Goal: Task Accomplishment & Management: Use online tool/utility

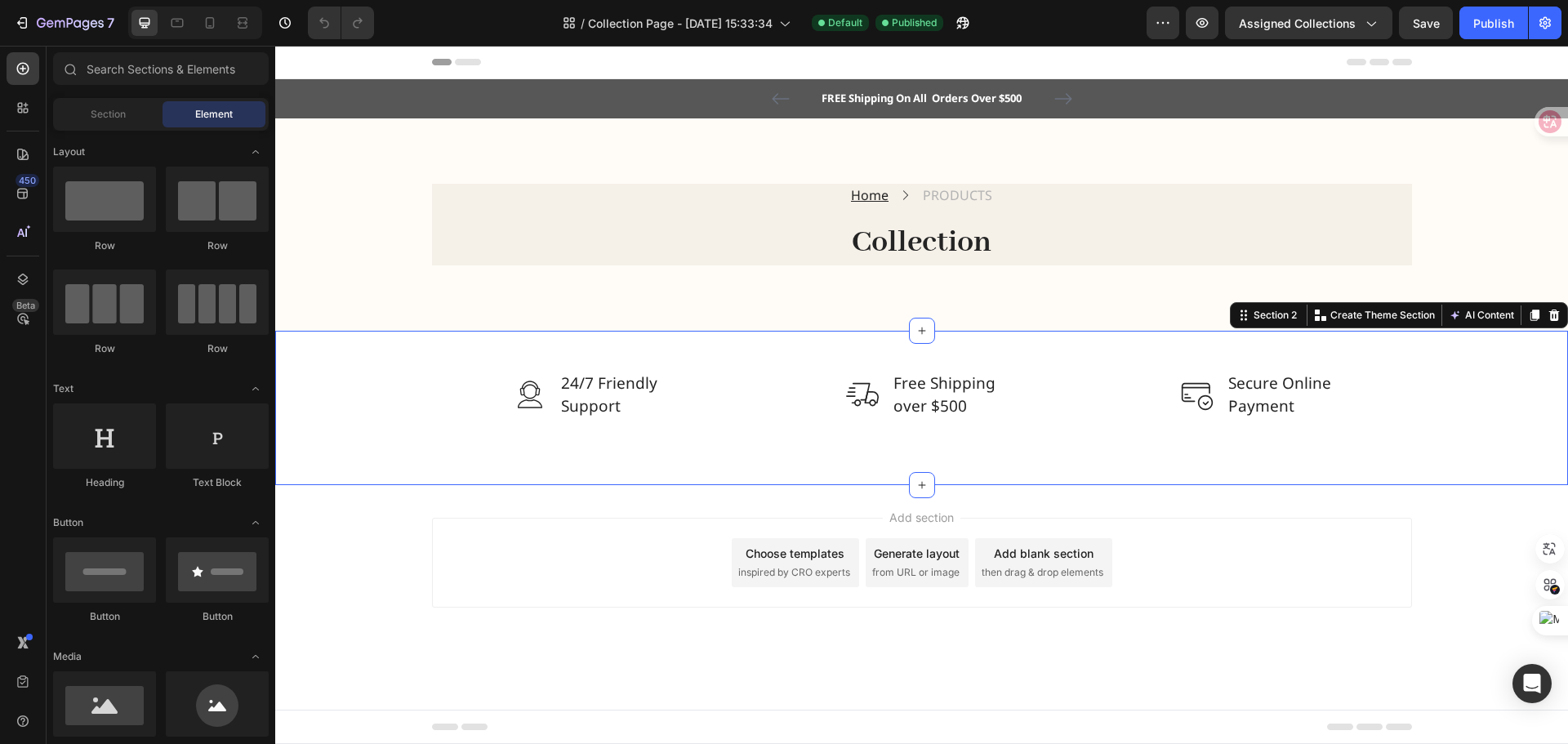
click at [1142, 424] on div "Image 24/7 Friendly Support Text block Row Image Free Shipping over $500 Text b…" at bounding box center [921, 408] width 1293 height 154
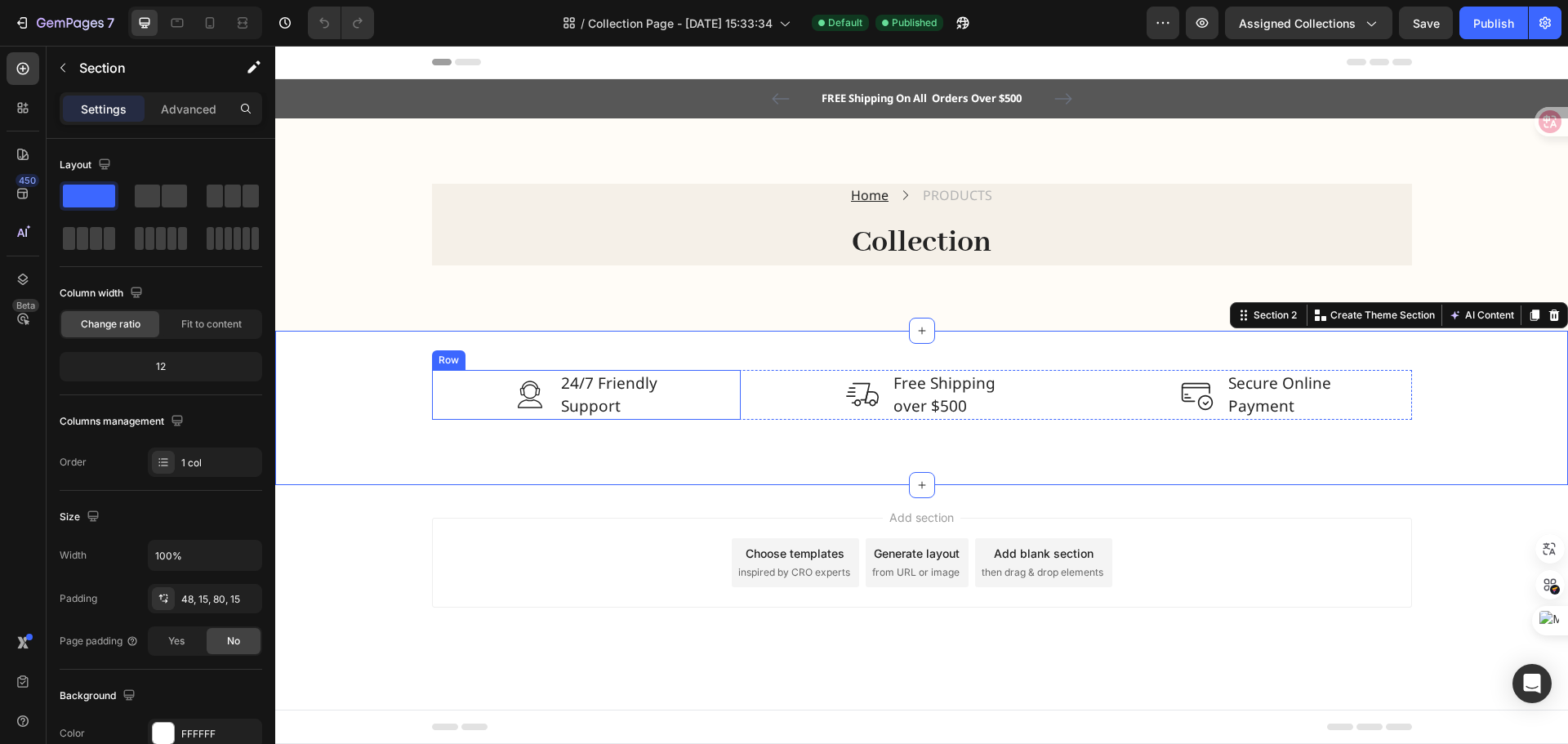
drag, startPoint x: 470, startPoint y: 414, endPoint x: 509, endPoint y: 396, distance: 43.0
click at [470, 414] on div "Image 24/7 Friendly Support Text block Row" at bounding box center [587, 394] width 310 height 50
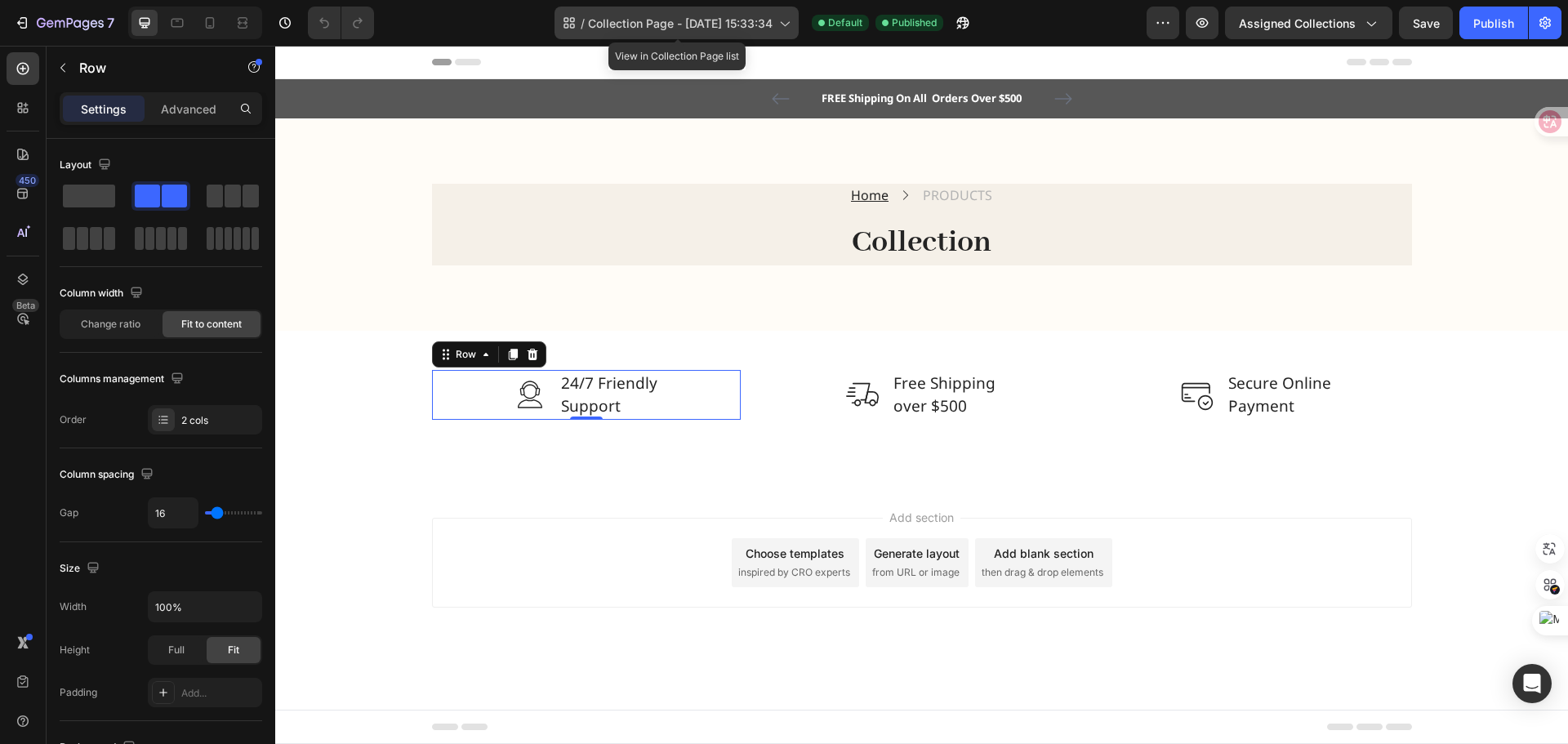
click at [785, 20] on icon at bounding box center [784, 23] width 17 height 17
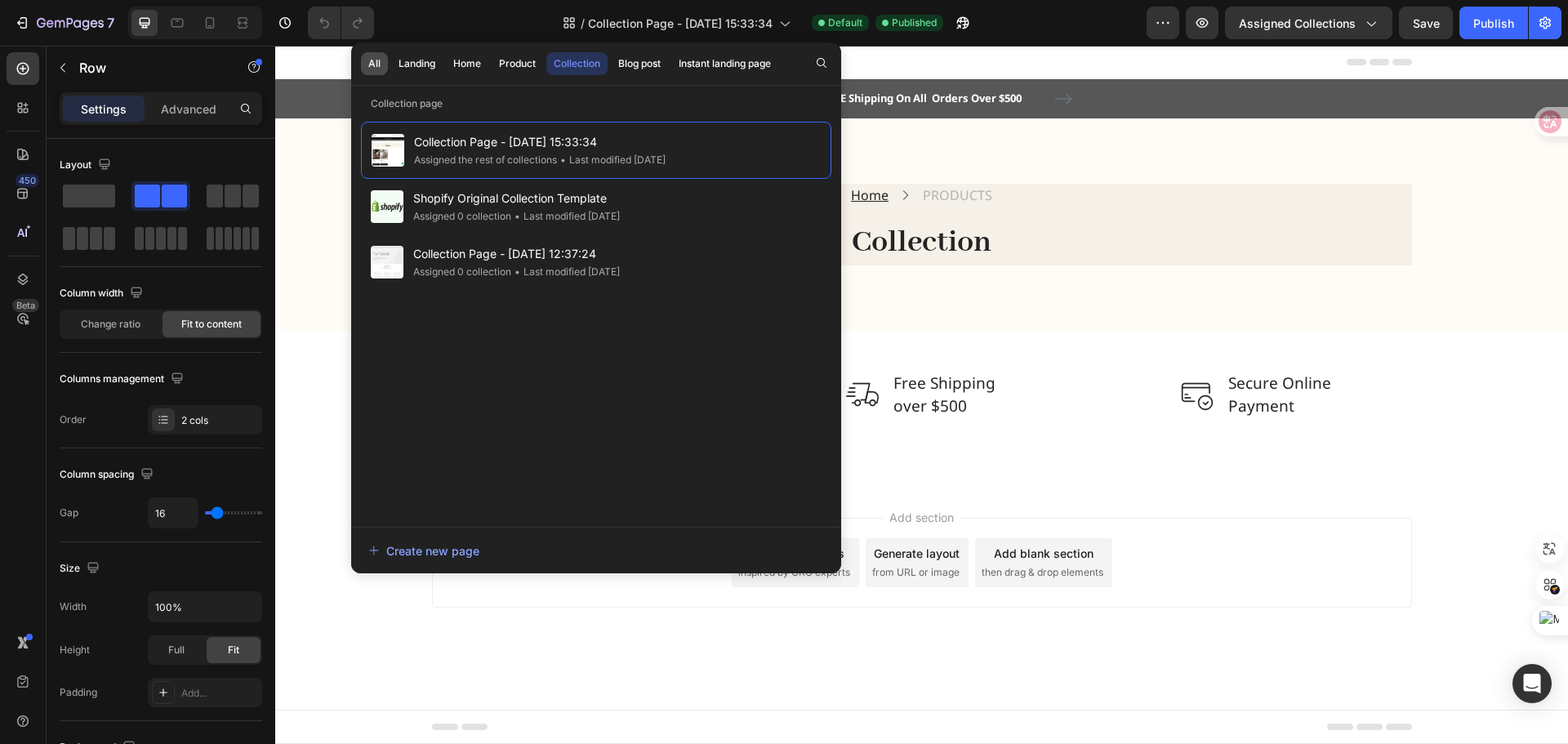
click at [384, 68] on button "All" at bounding box center [374, 63] width 27 height 23
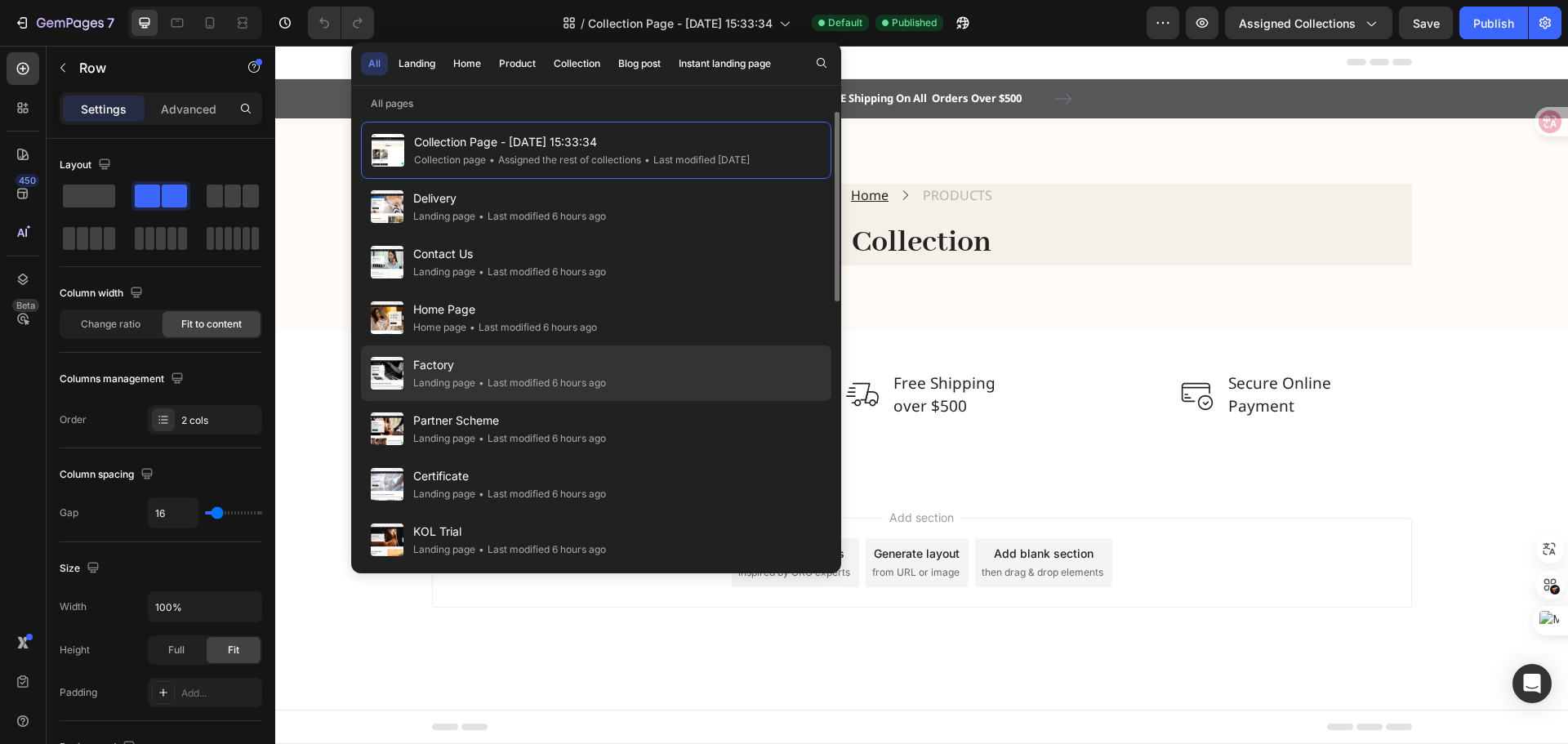
click at [481, 375] on div "• Last modified 6 hours ago" at bounding box center [540, 383] width 130 height 17
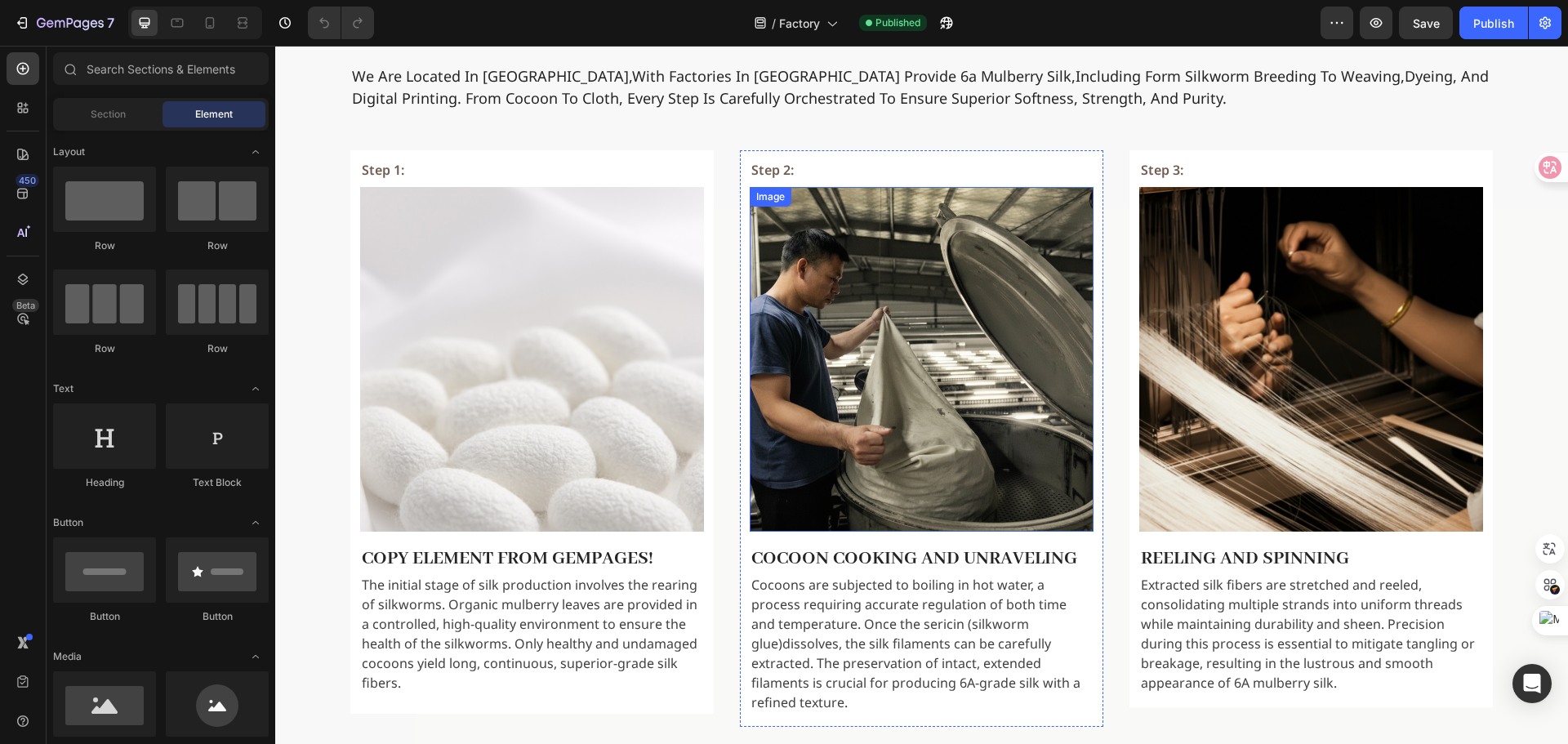
scroll to position [327, 0]
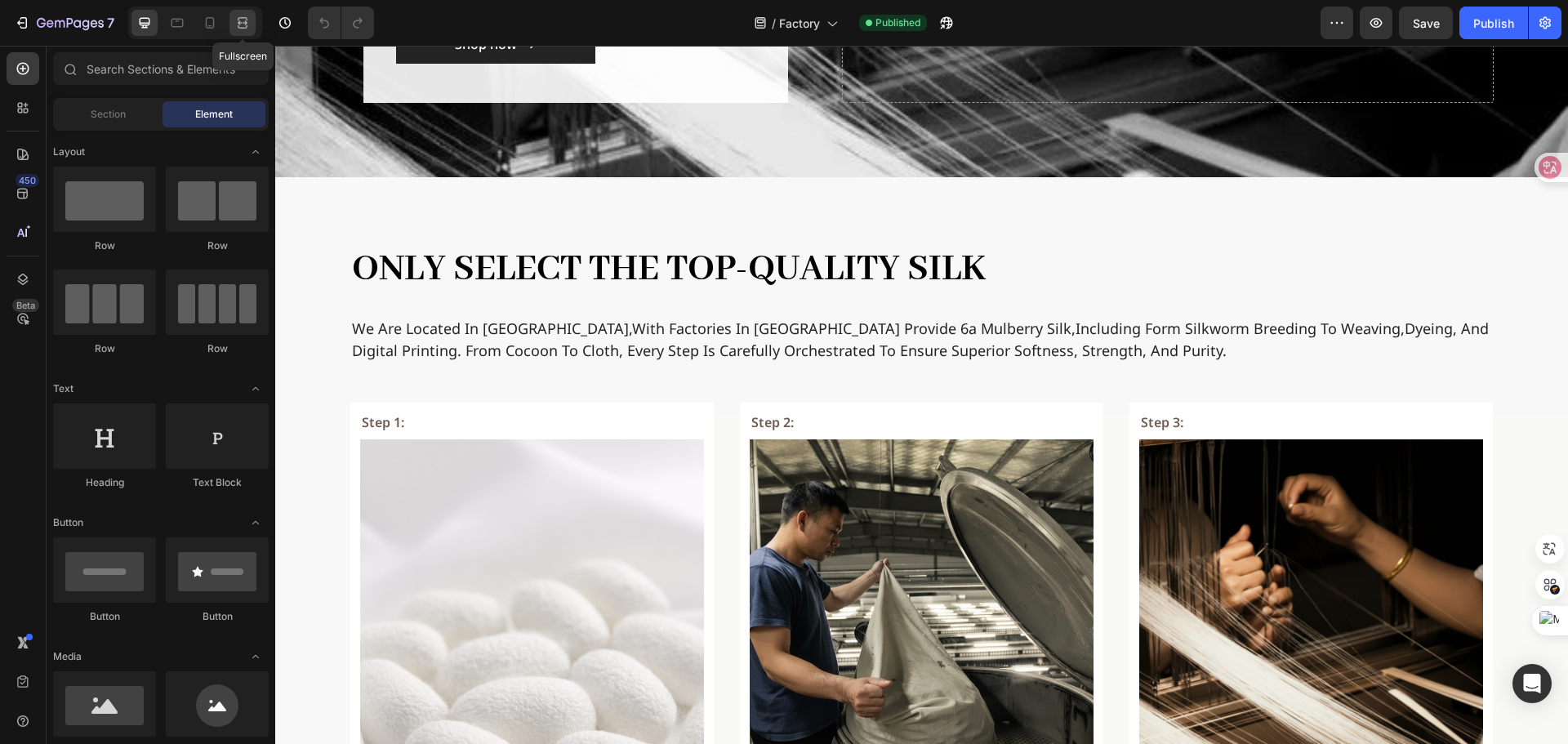
click at [241, 24] on icon at bounding box center [242, 23] width 17 height 17
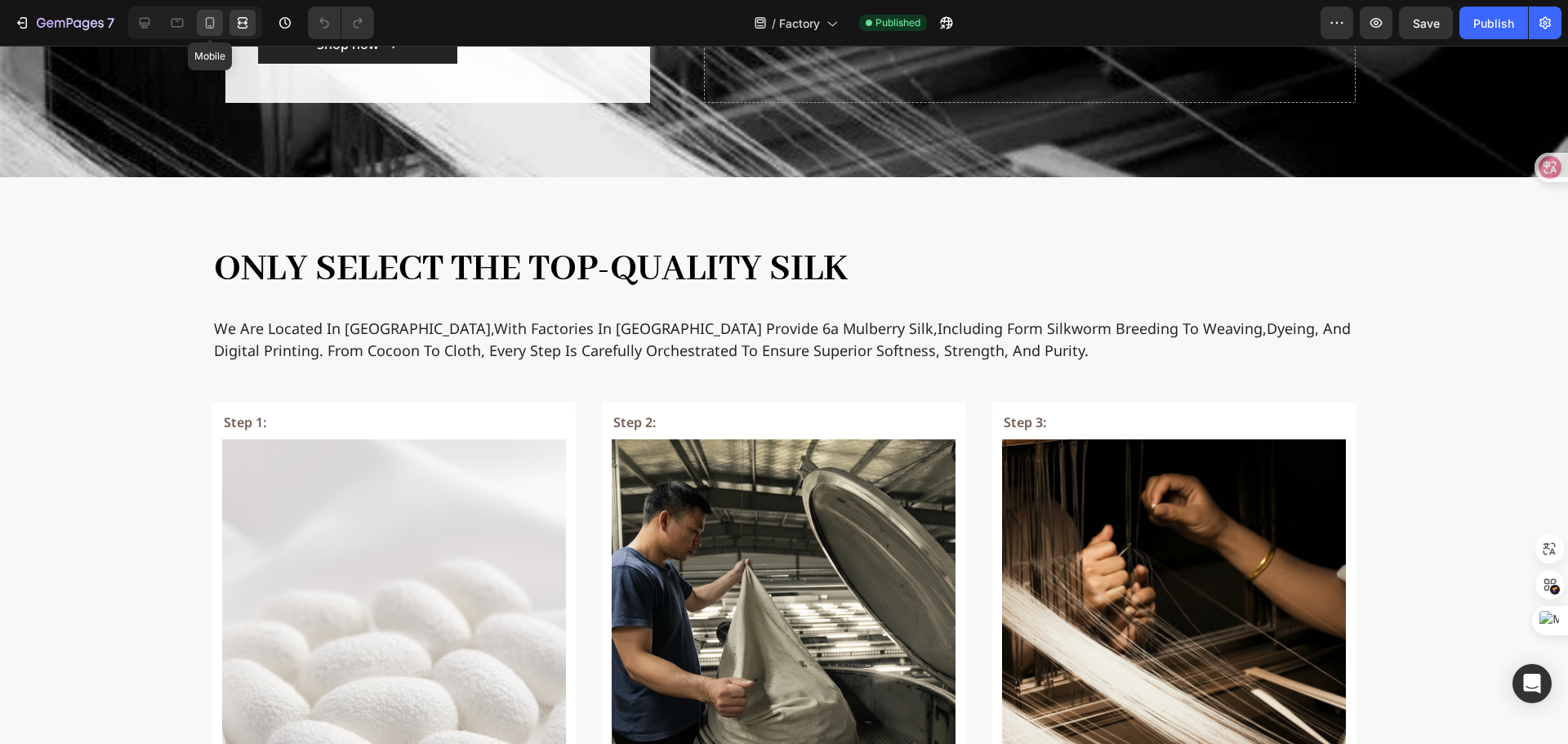
click at [209, 33] on div at bounding box center [210, 23] width 26 height 26
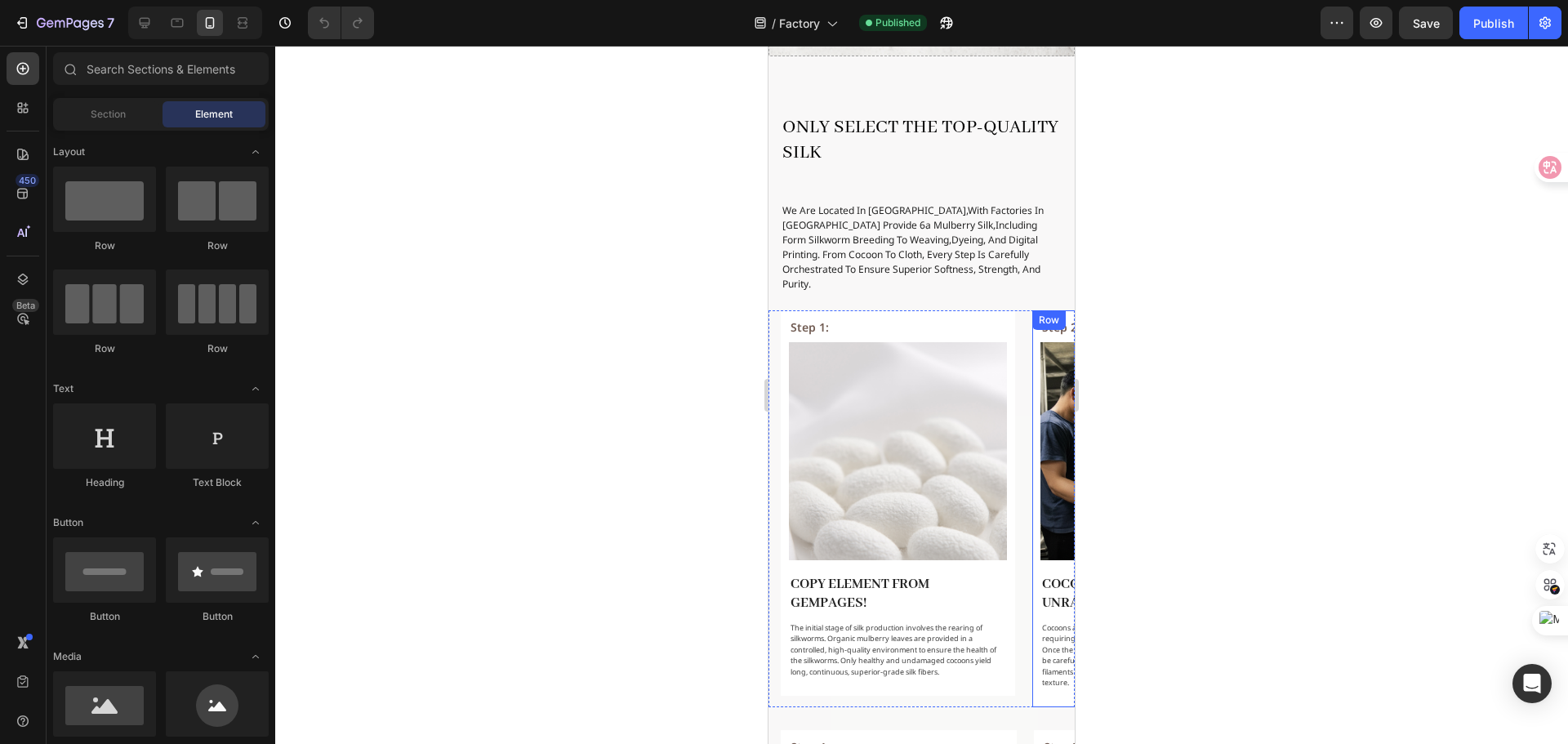
scroll to position [490, 0]
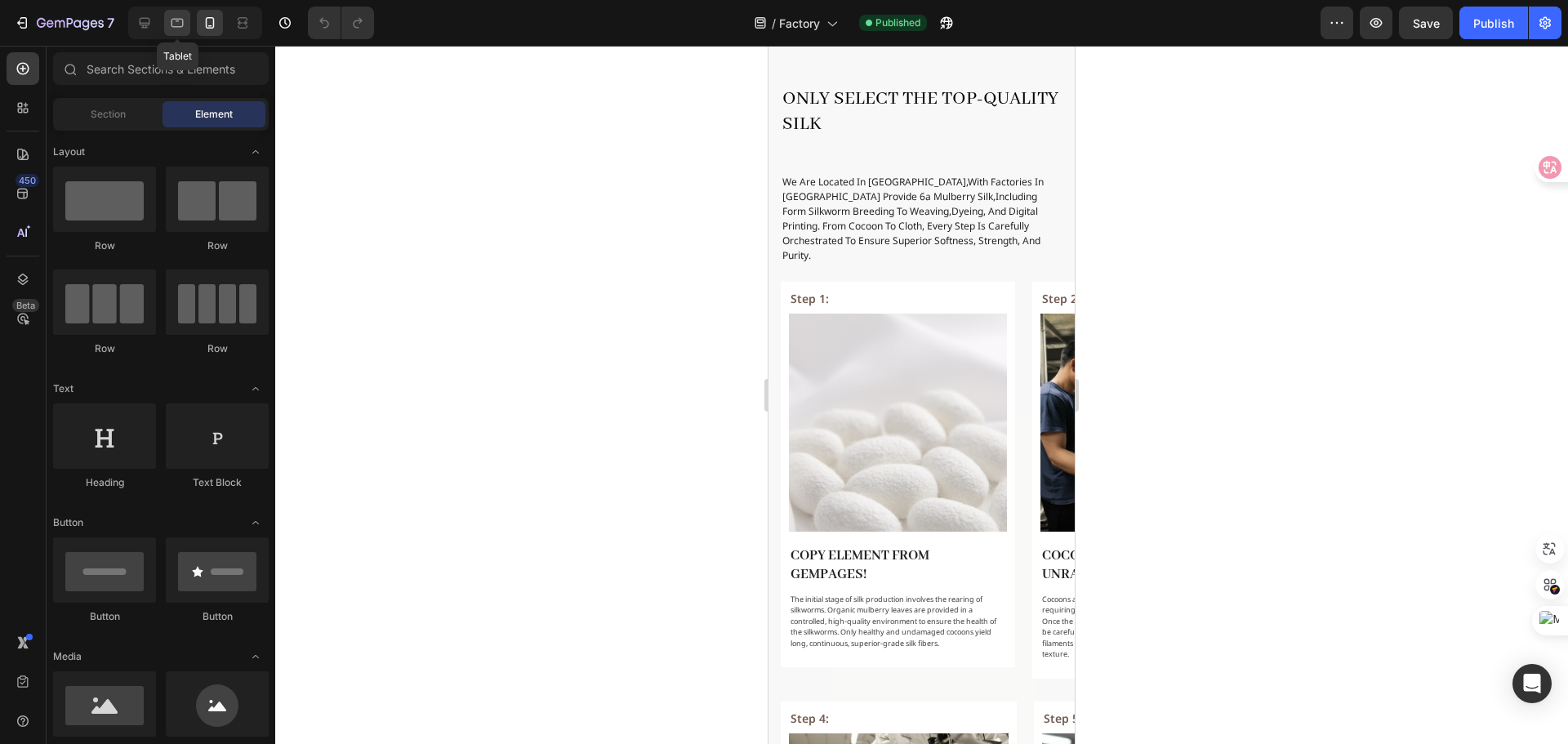
click at [174, 17] on icon at bounding box center [177, 23] width 17 height 17
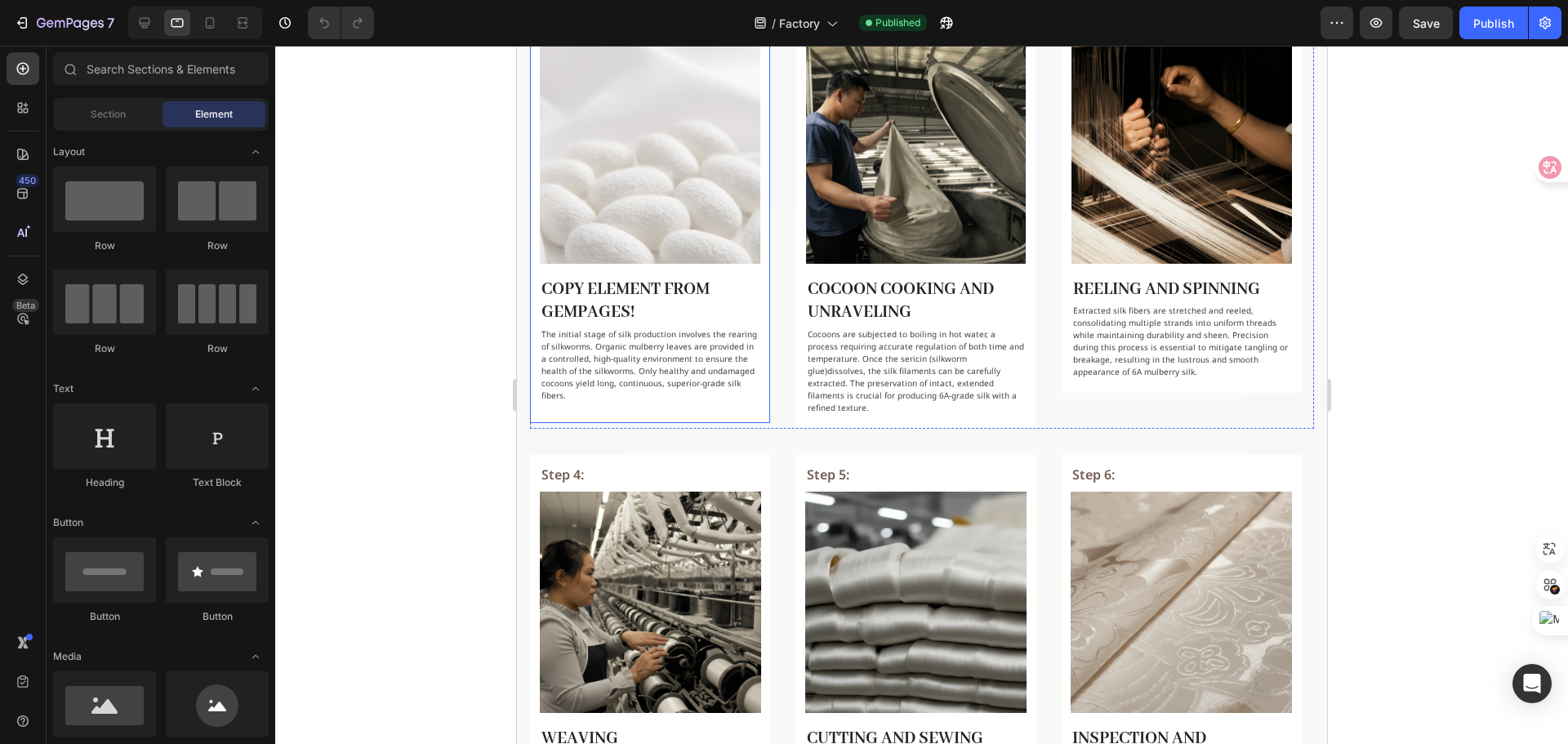
scroll to position [735, 0]
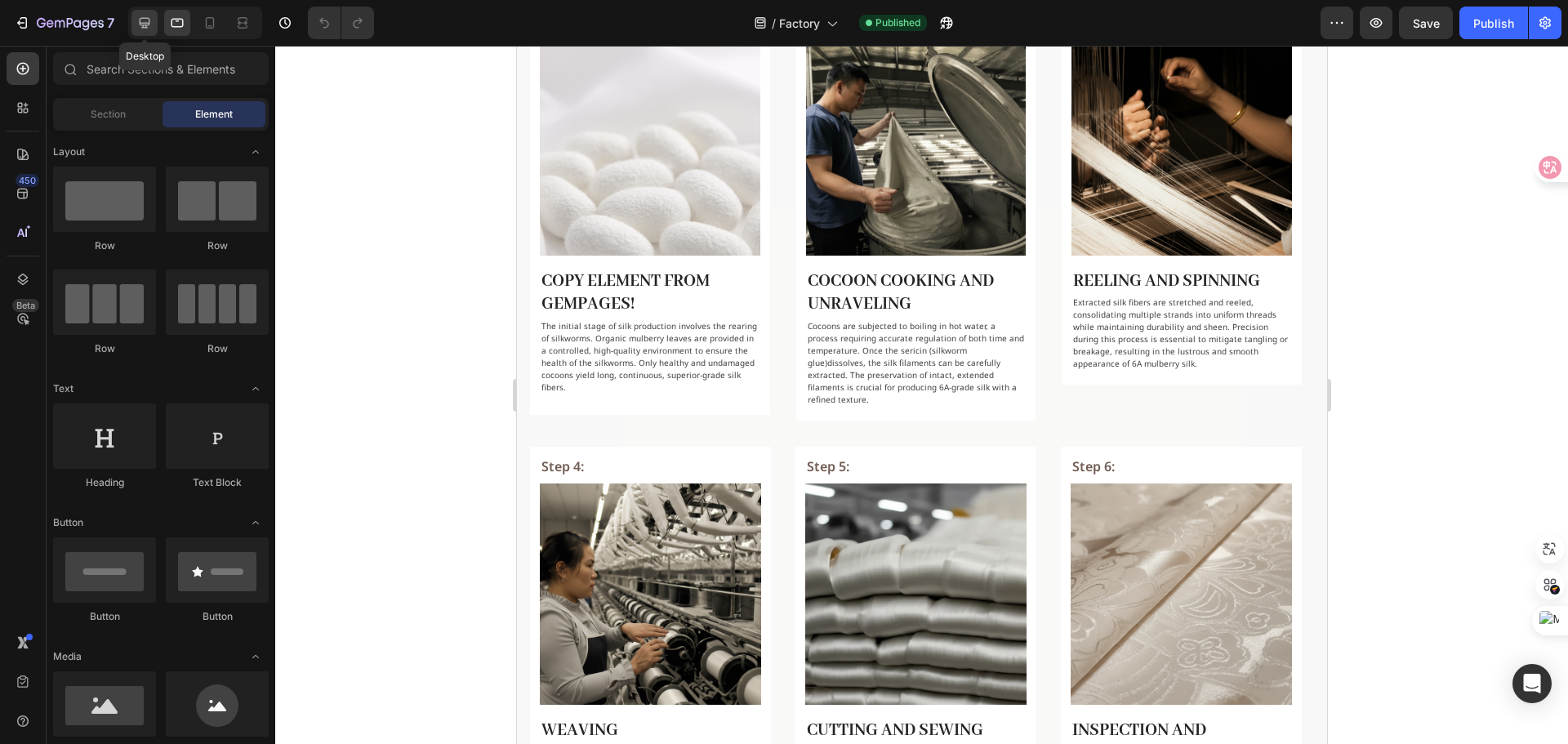
click at [141, 19] on icon at bounding box center [145, 23] width 11 height 11
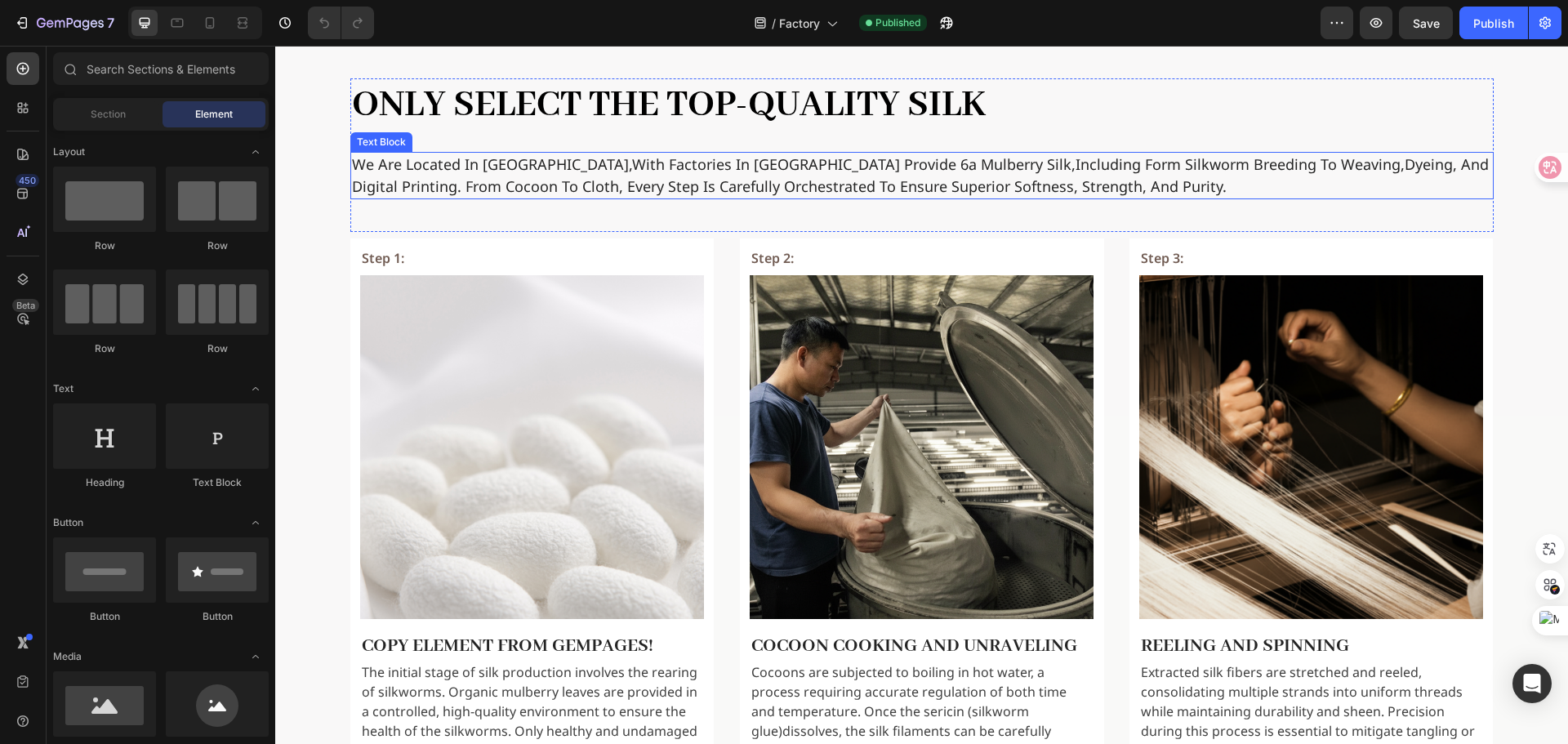
scroll to position [468, 0]
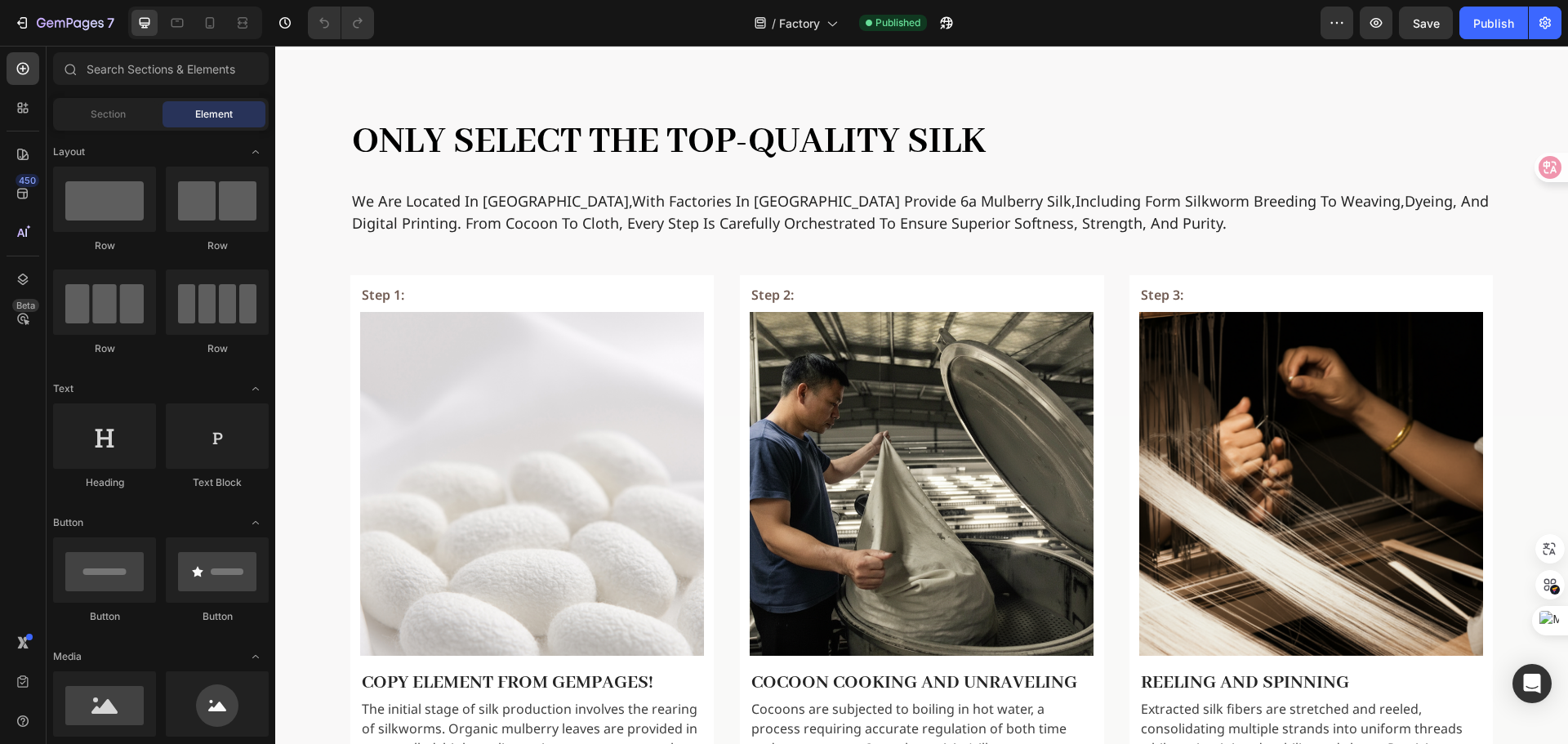
click at [228, 18] on div at bounding box center [195, 22] width 134 height 33
click at [212, 24] on icon at bounding box center [209, 23] width 17 height 17
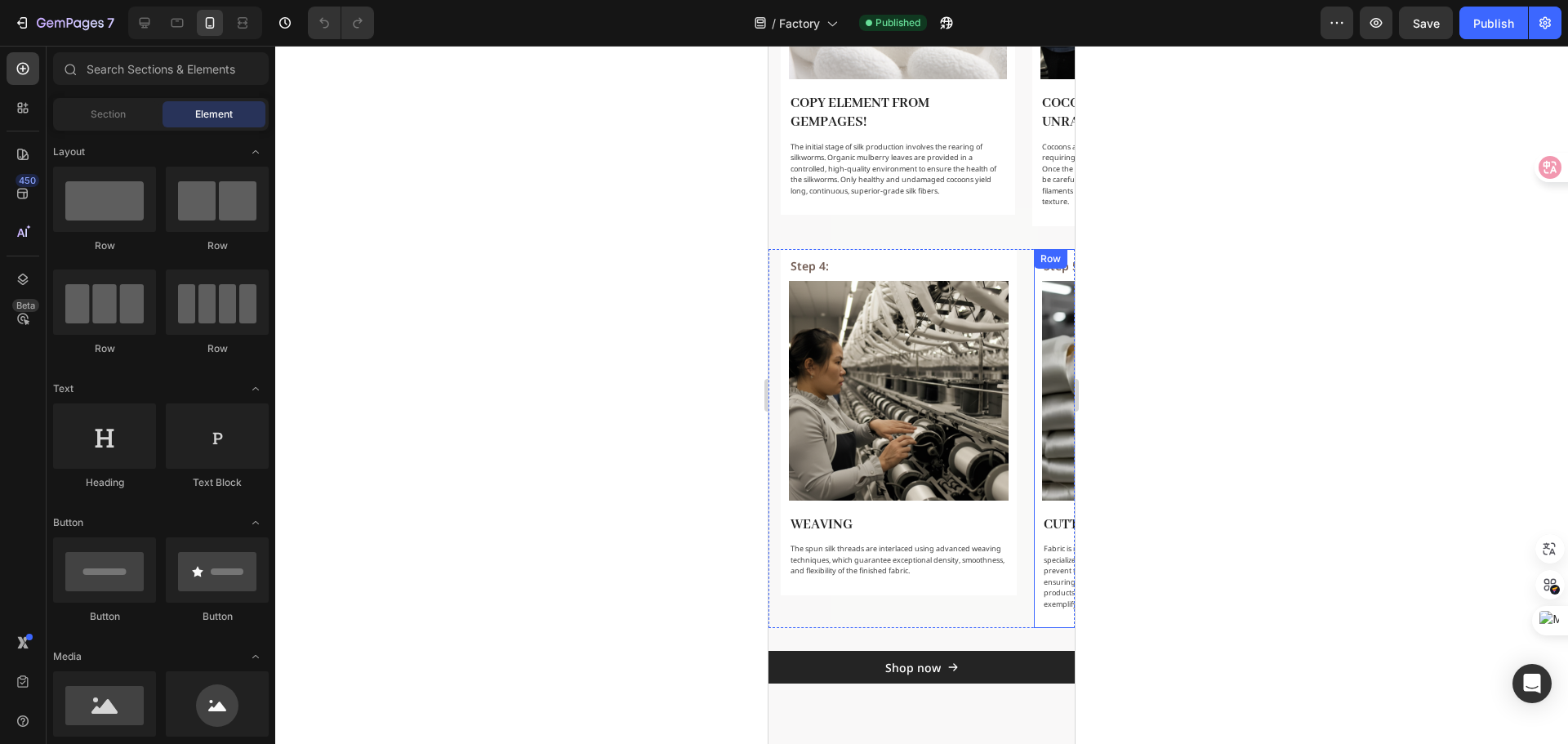
scroll to position [958, 0]
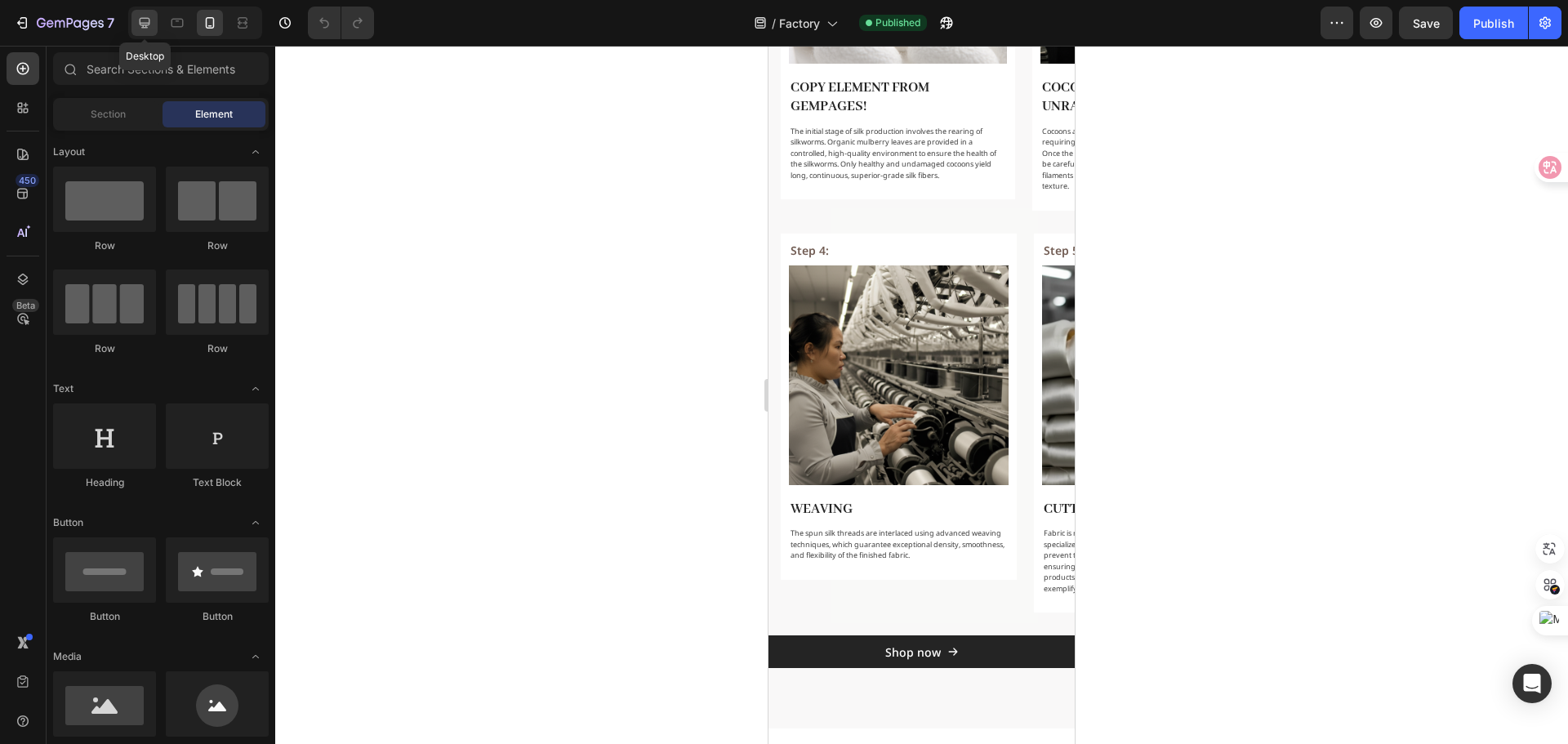
drag, startPoint x: 143, startPoint y: 23, endPoint x: 152, endPoint y: 31, distance: 12.0
click at [143, 23] on icon at bounding box center [145, 23] width 11 height 11
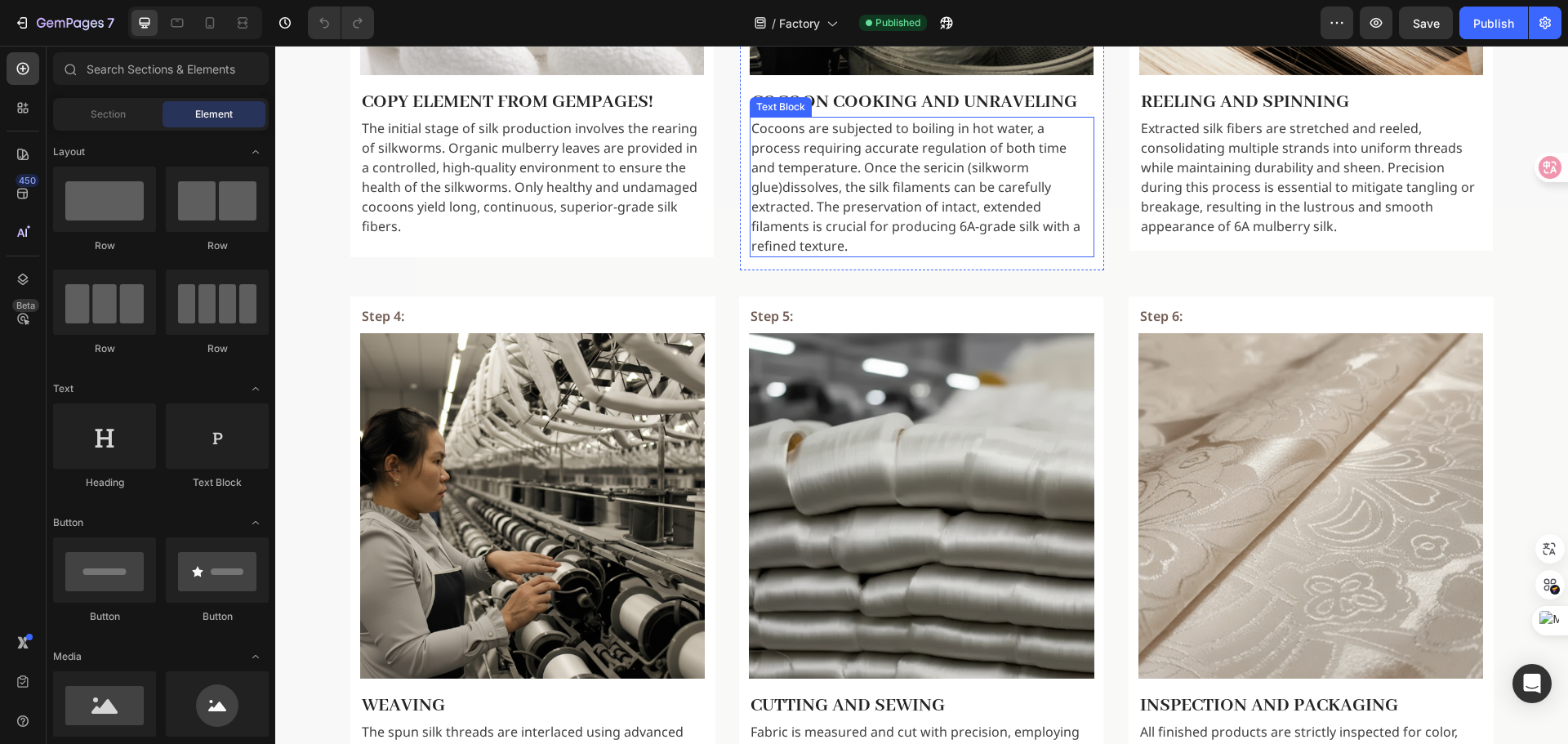
scroll to position [1067, 0]
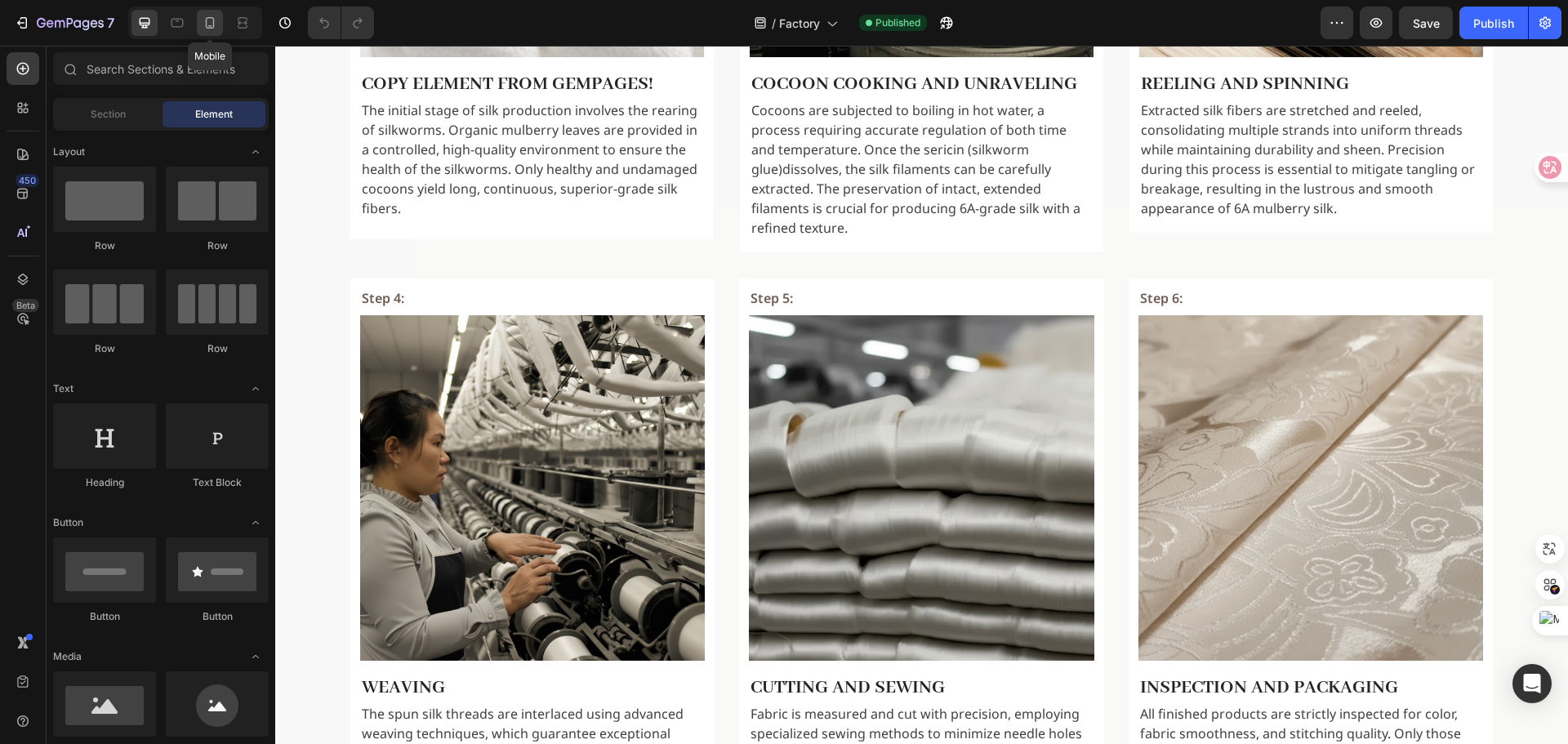
click at [209, 20] on icon at bounding box center [209, 23] width 17 height 17
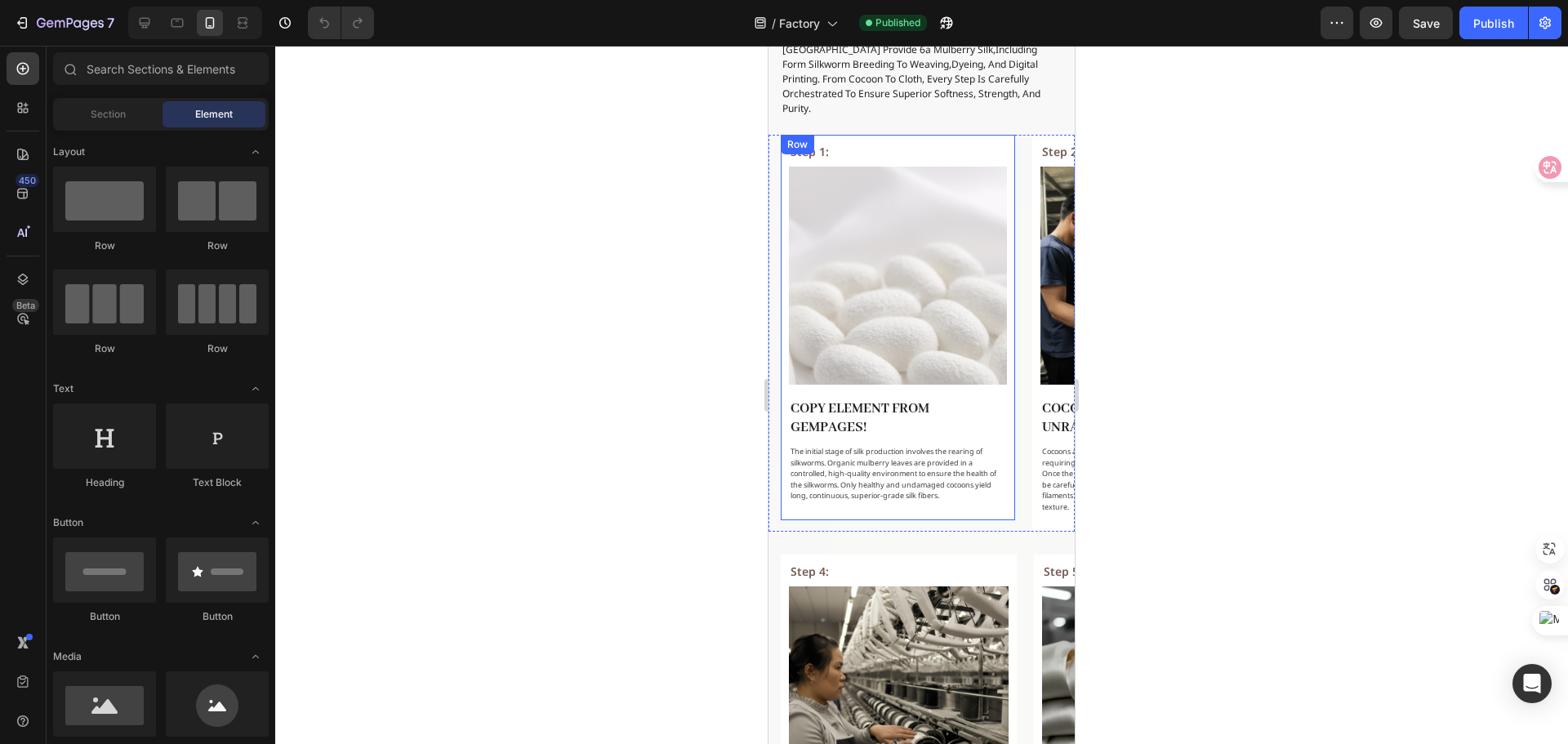
scroll to position [599, 0]
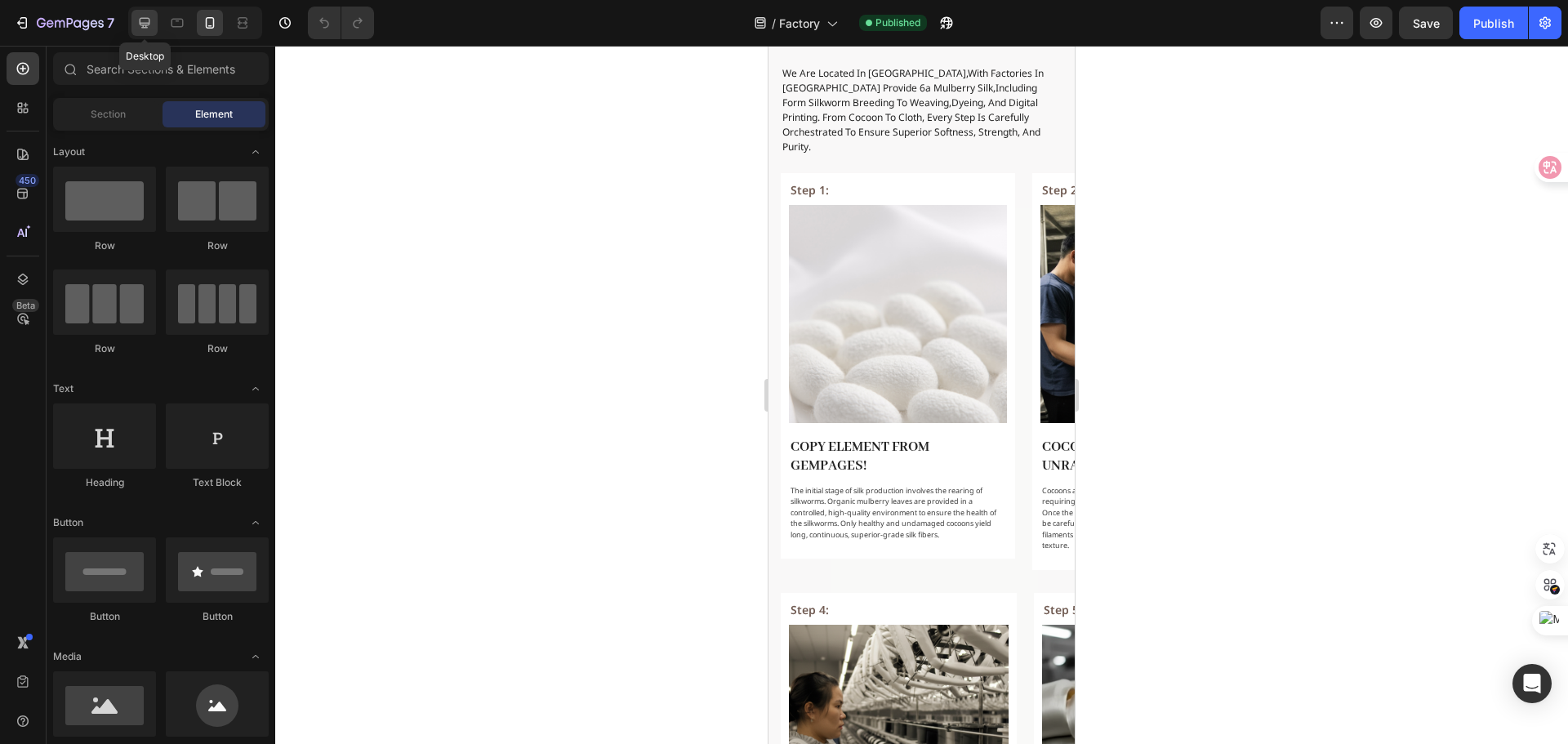
click at [140, 17] on icon at bounding box center [144, 23] width 17 height 17
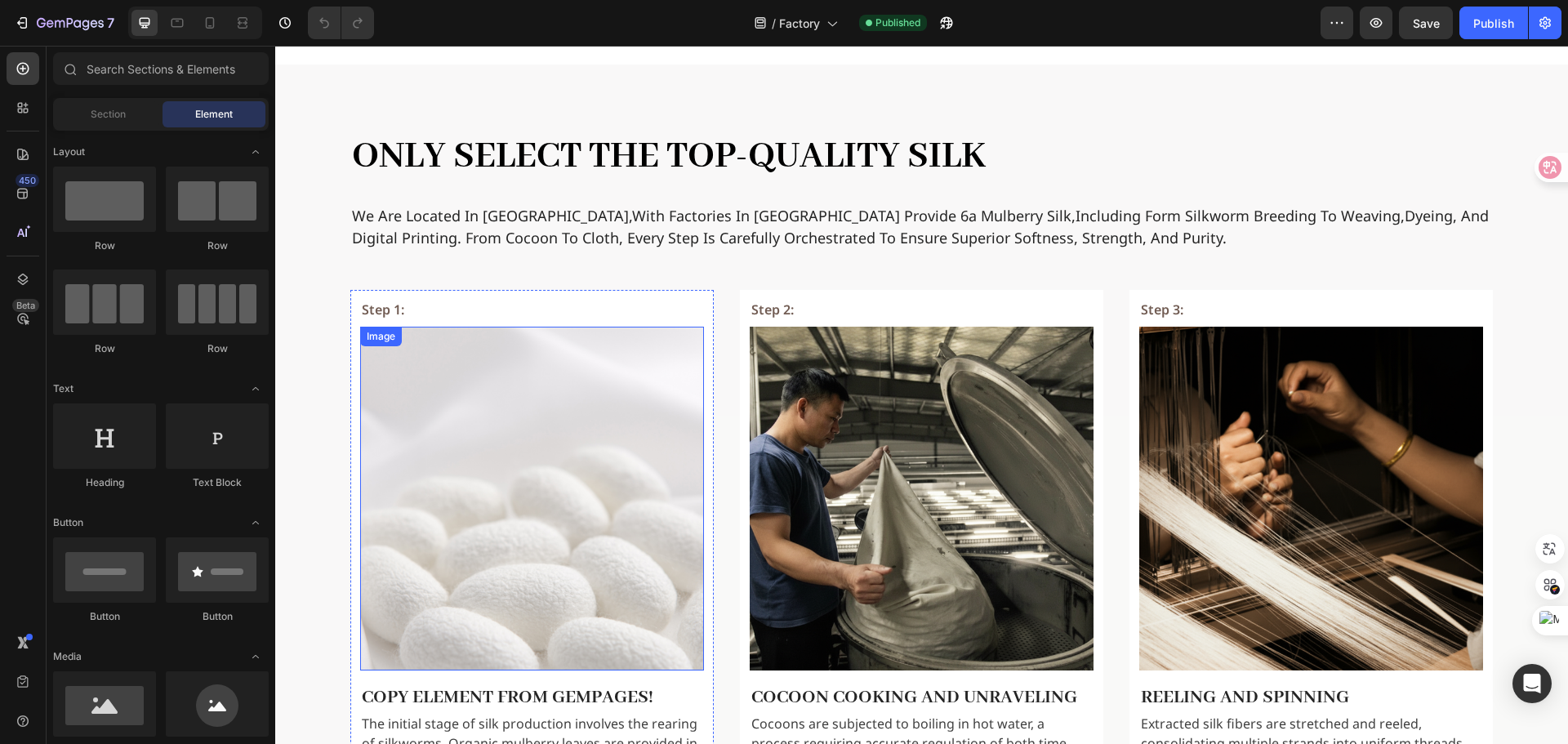
scroll to position [410, 0]
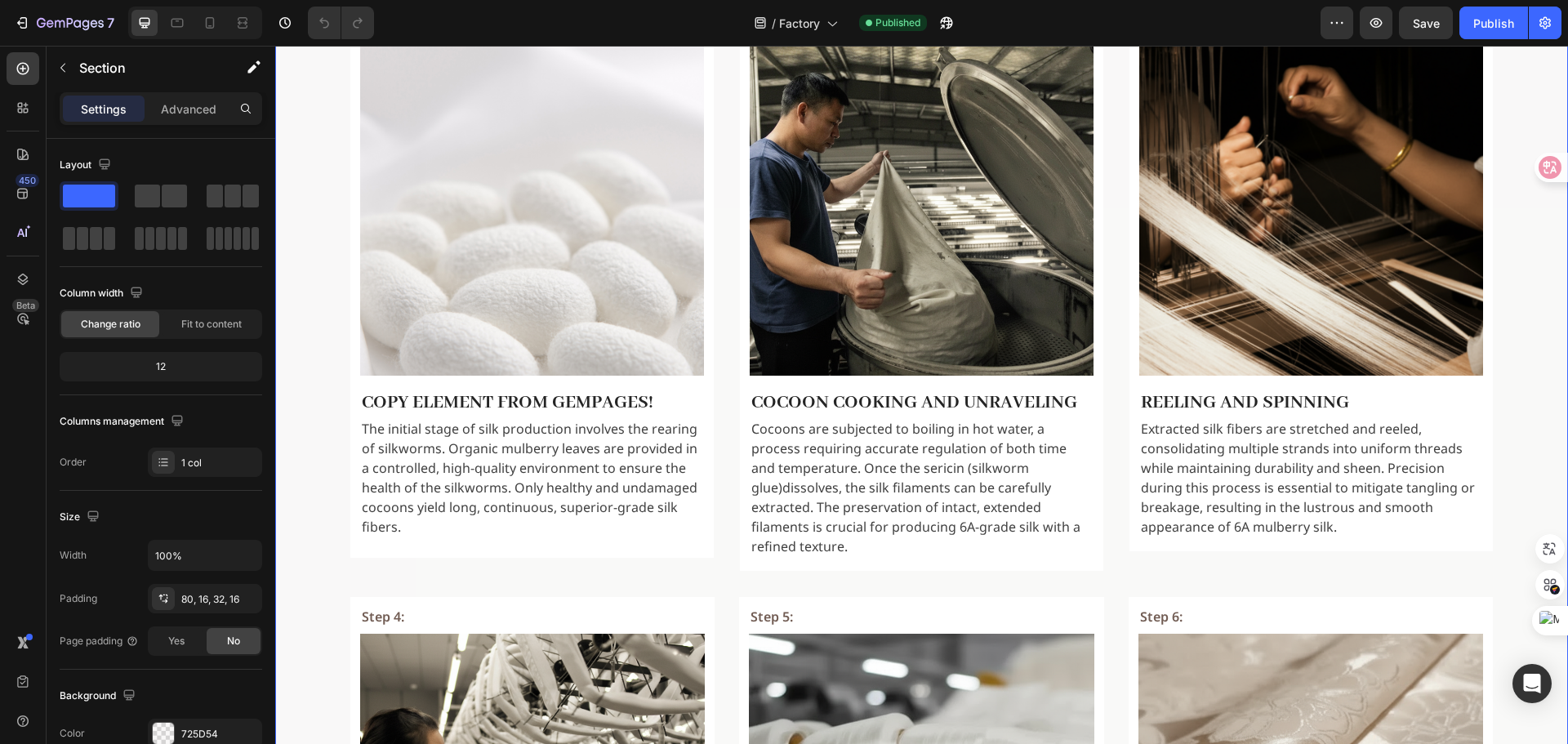
drag, startPoint x: 297, startPoint y: 341, endPoint x: 329, endPoint y: 342, distance: 32.0
click at [300, 341] on div "Step 1: Text Block Image Copy element from Gempages! Text Block The initial sta…" at bounding box center [921, 296] width 1266 height 602
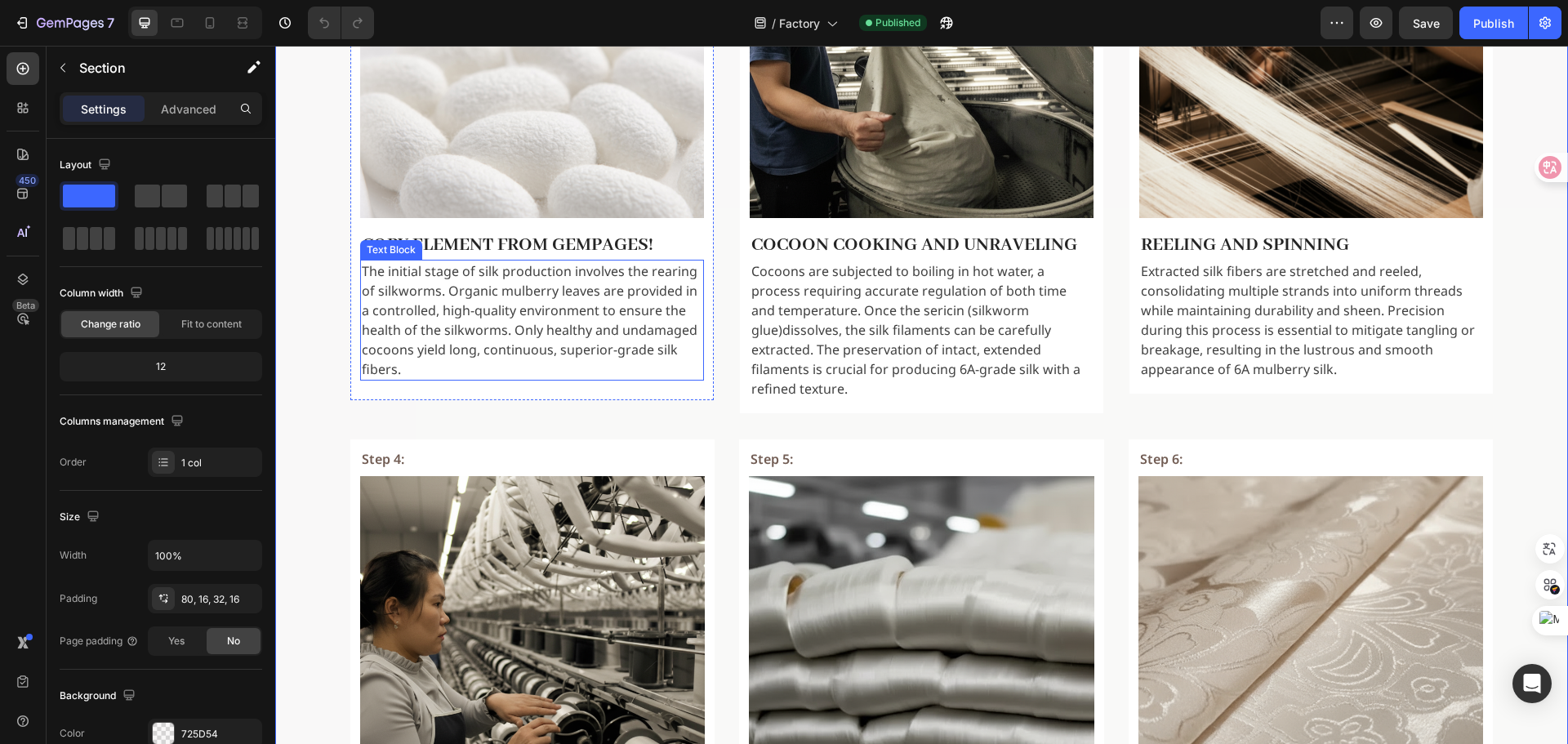
scroll to position [899, 0]
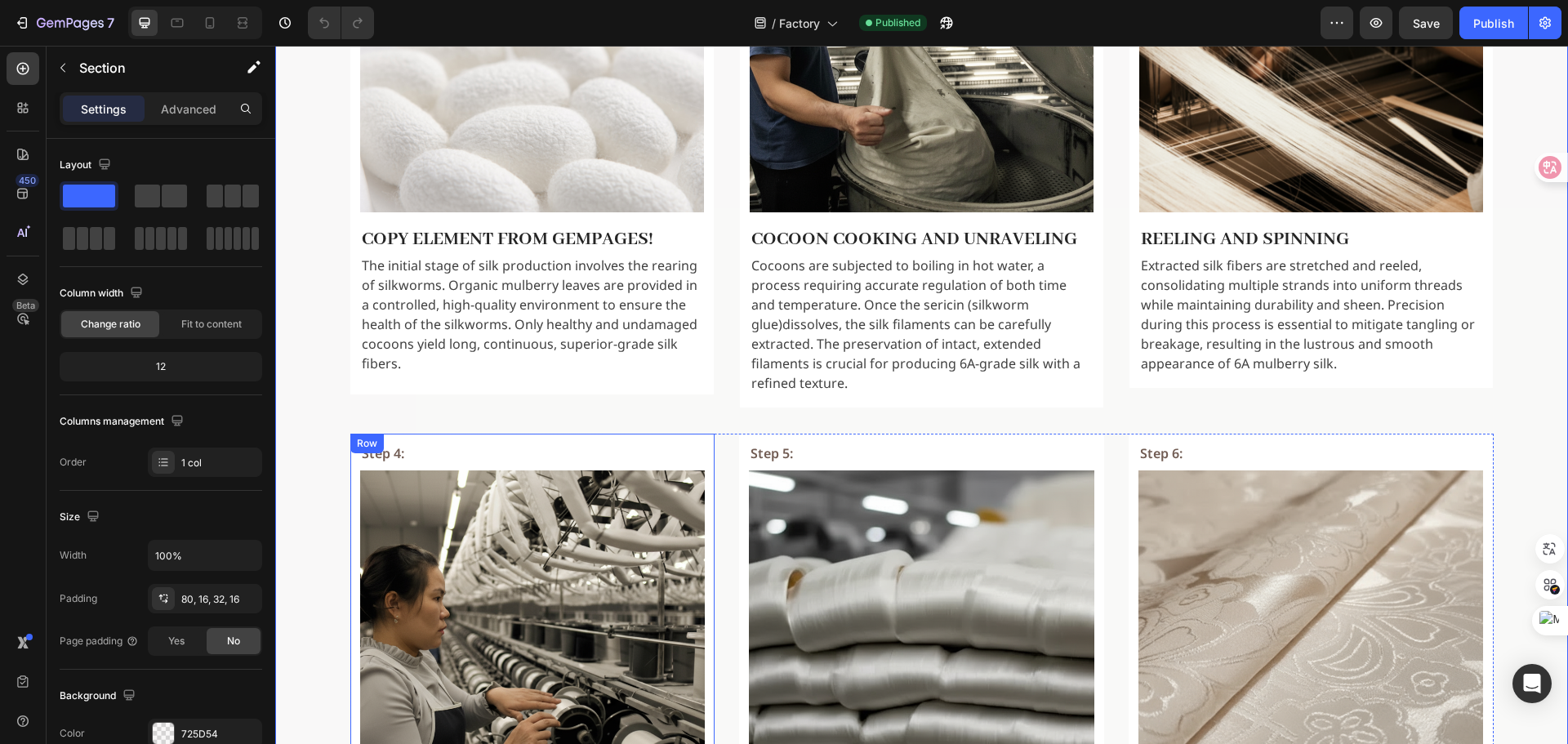
click at [350, 434] on div "Step 4: Text Block Image Weaving Text Block The spun silk threads are interlace…" at bounding box center [532, 693] width 365 height 519
click at [422, 397] on div "Step 1: Text Block Image Copy element from Gempages! Text Block The initial sta…" at bounding box center [921, 132] width 1266 height 602
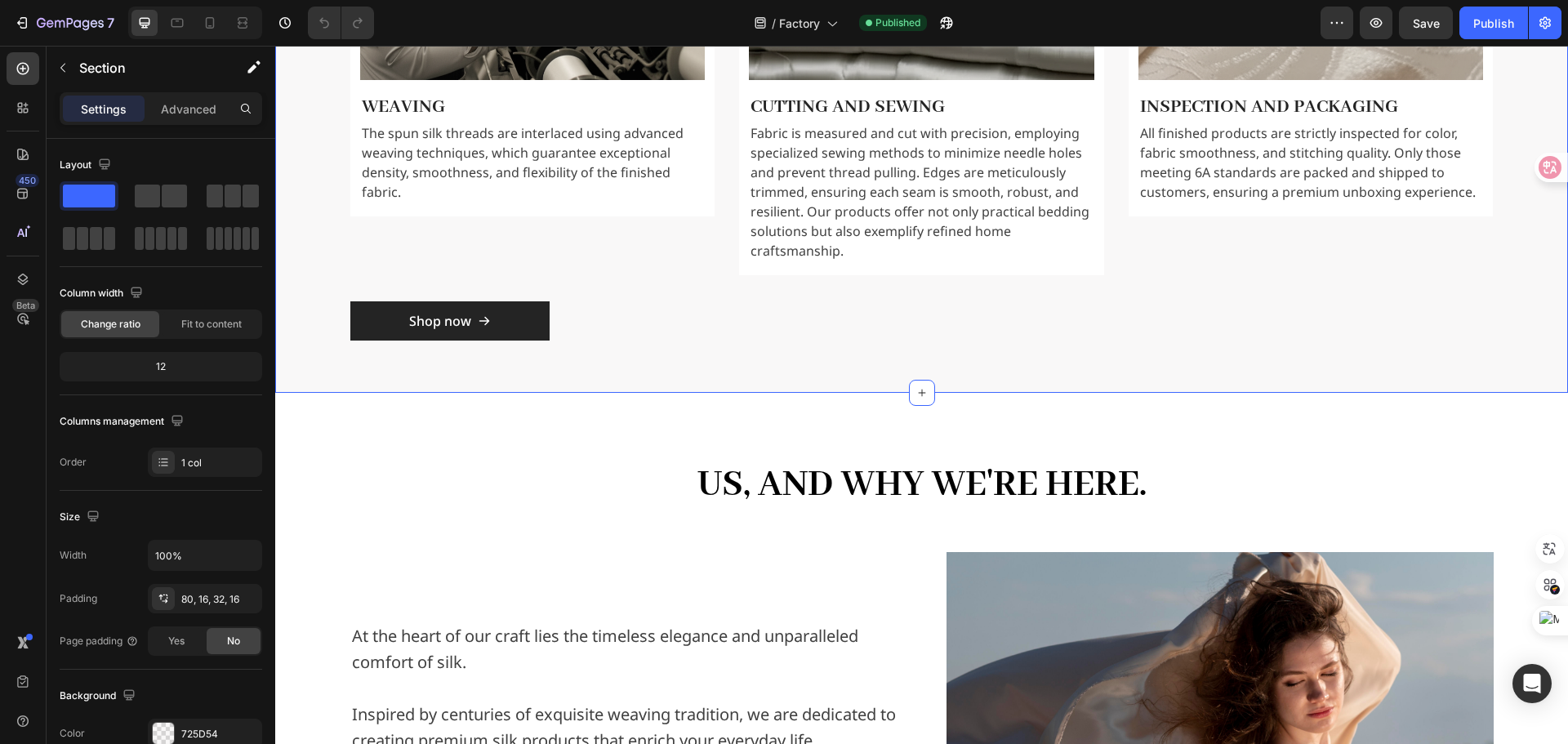
click at [1210, 323] on div "Shop now Button" at bounding box center [921, 320] width 1143 height 40
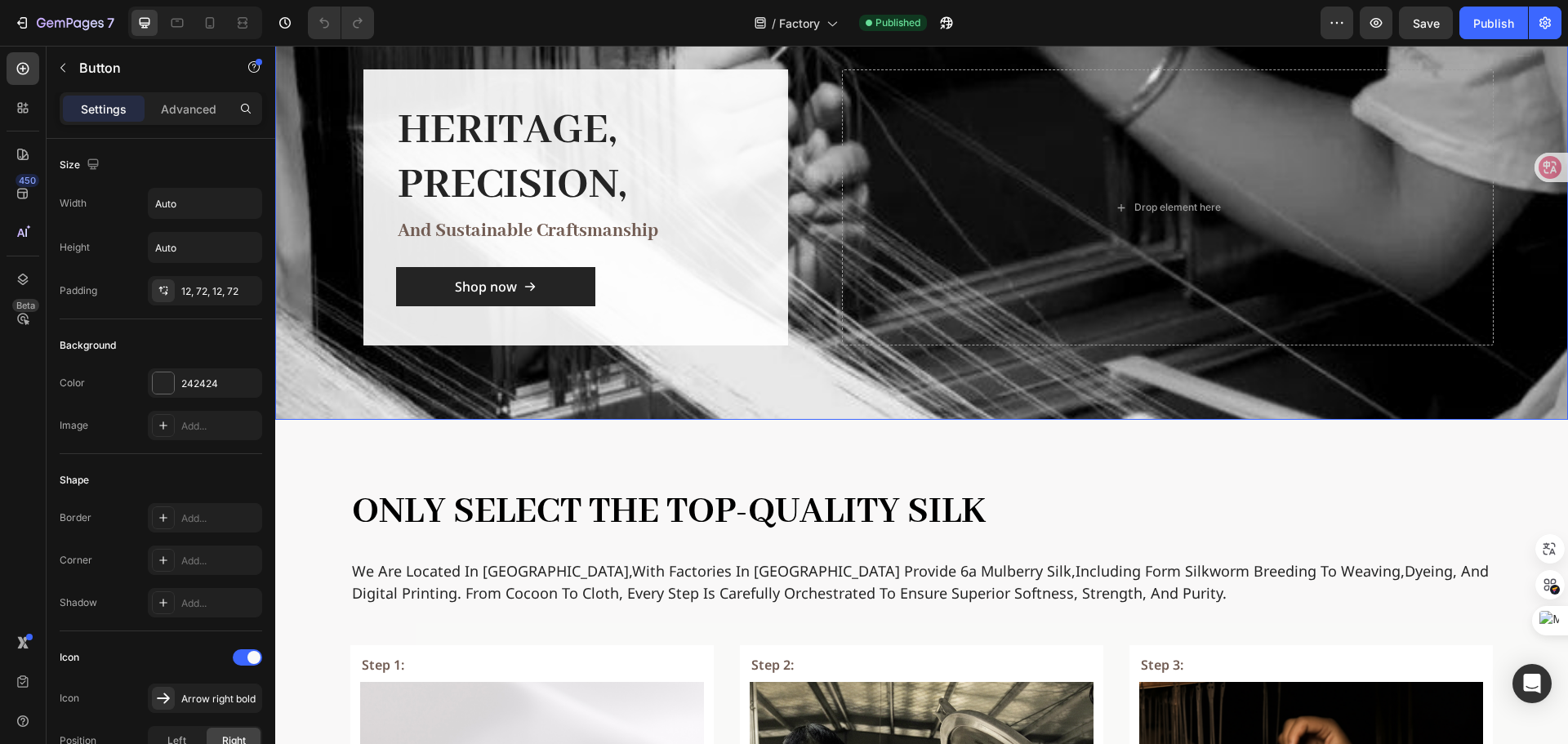
scroll to position [0, 0]
